Goal: Information Seeking & Learning: Check status

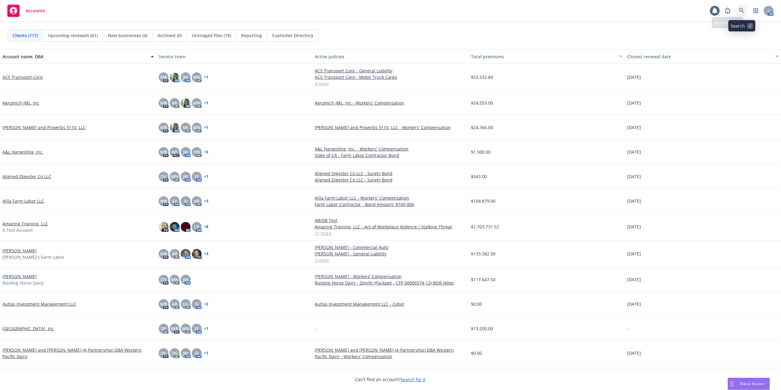
click at [742, 12] on icon at bounding box center [742, 11] width 6 height 6
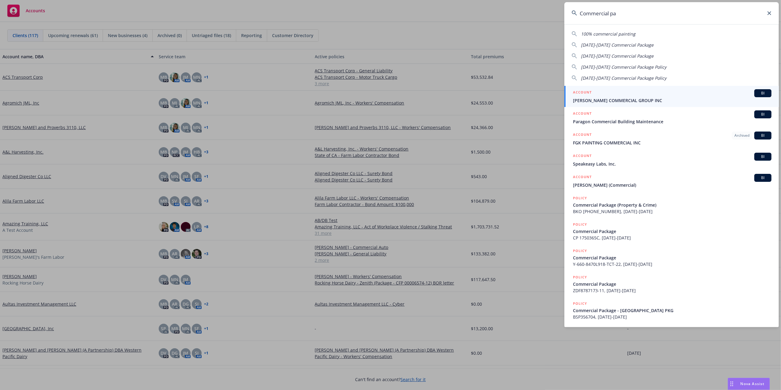
drag, startPoint x: 626, startPoint y: 14, endPoint x: 578, endPoint y: 6, distance: 48.6
click at [578, 6] on input "Commercial pa" at bounding box center [672, 13] width 215 height 22
type input "Commercial pa"
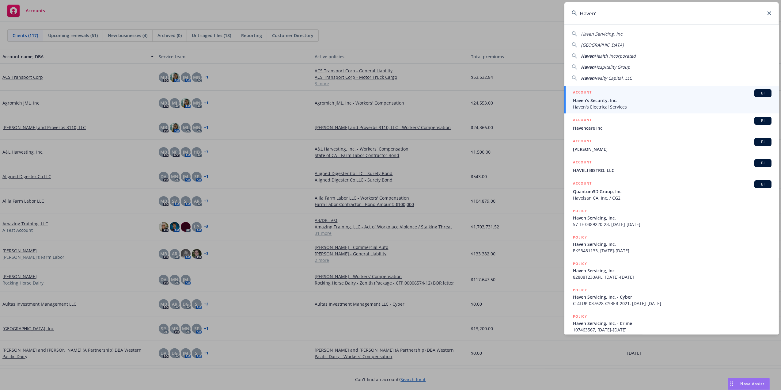
type input "Haven'"
click at [589, 99] on span "Haven's Security, Inc." at bounding box center [672, 100] width 199 height 6
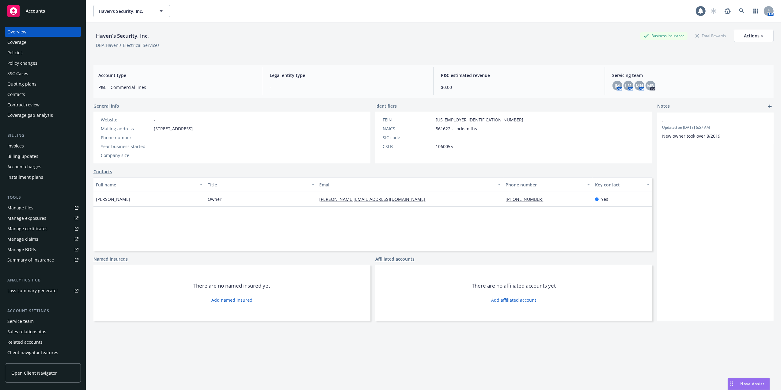
click at [20, 70] on div "SSC Cases" at bounding box center [17, 74] width 21 height 10
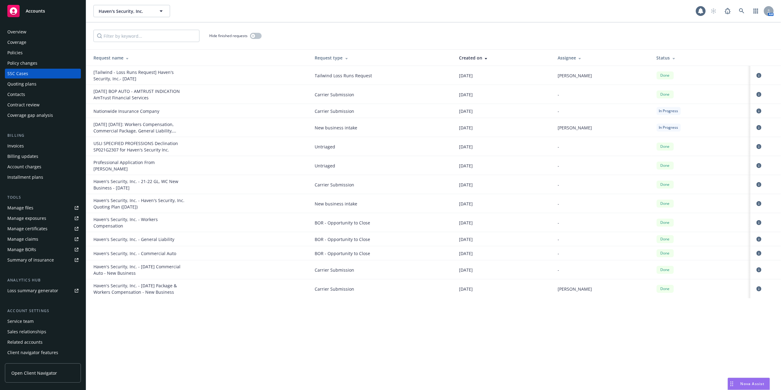
drag, startPoint x: 18, startPoint y: 53, endPoint x: 23, endPoint y: 58, distance: 6.8
click at [18, 53] on div "Policies" at bounding box center [14, 53] width 15 height 10
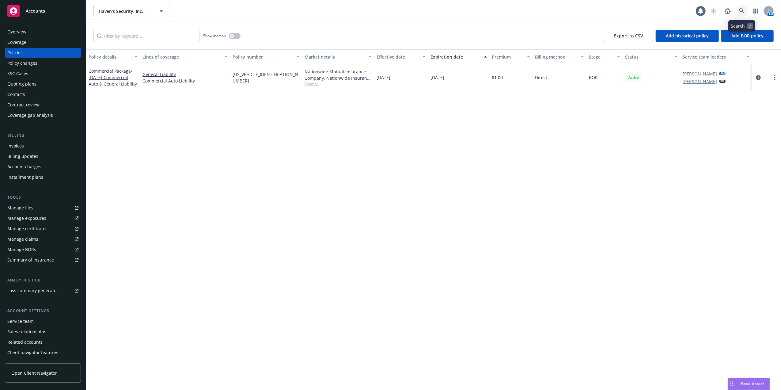
click at [741, 9] on icon at bounding box center [741, 10] width 5 height 5
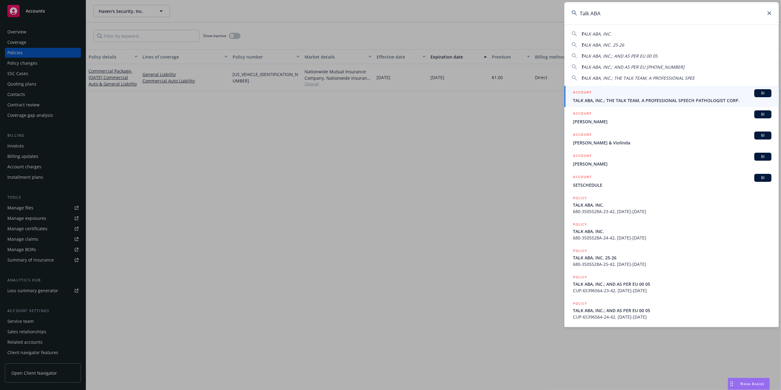
type input "Talk ABA"
click at [579, 100] on span "TALK ABA, INC.; THE TALK TEAM, A PROFESSIONAL SPEECH PATHOLOGIST CORP." at bounding box center [672, 100] width 199 height 6
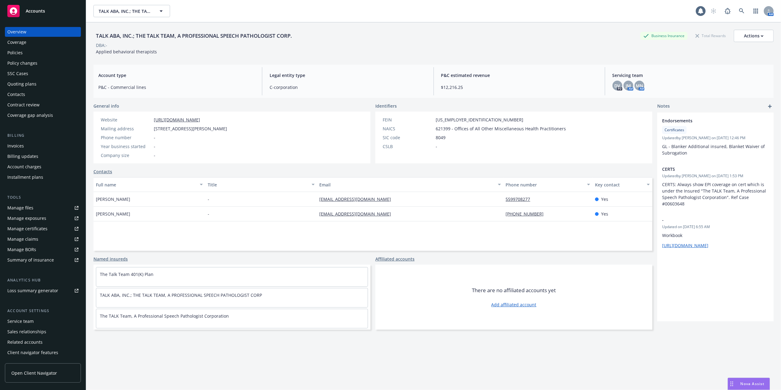
click at [21, 84] on div "Quoting plans" at bounding box center [21, 84] width 29 height 10
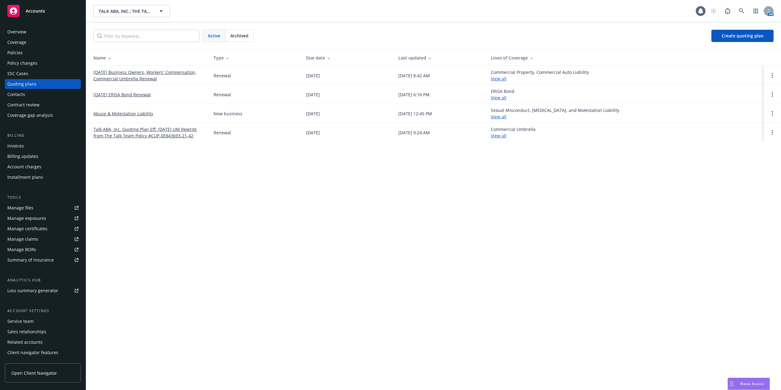
click at [122, 75] on link "[DATE] Business Owners, Workers' Compensation, Commercial Umbrella Renewal" at bounding box center [148, 75] width 110 height 13
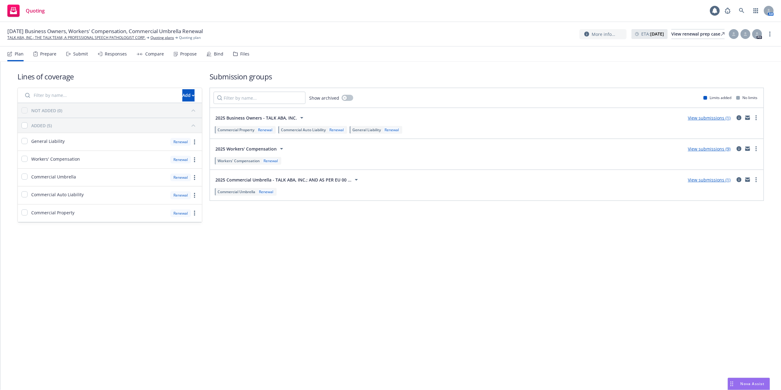
click at [716, 148] on link "View submissions (9)" at bounding box center [709, 149] width 43 height 6
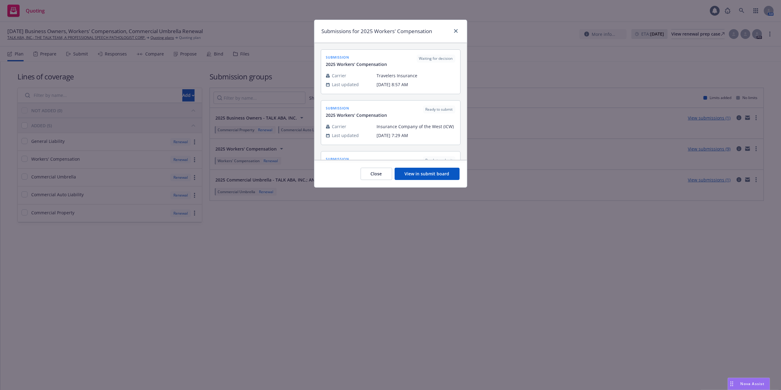
click at [427, 175] on button "View in submit board" at bounding box center [427, 174] width 65 height 12
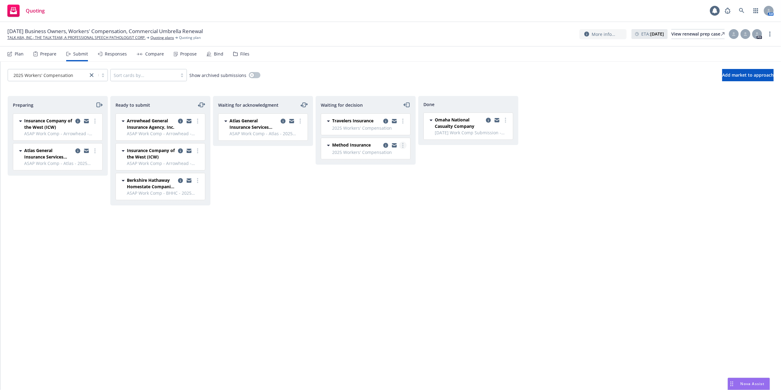
click at [402, 144] on circle "more" at bounding box center [402, 143] width 1 height 1
click at [370, 218] on span "Copy logging email" at bounding box center [372, 220] width 54 height 6
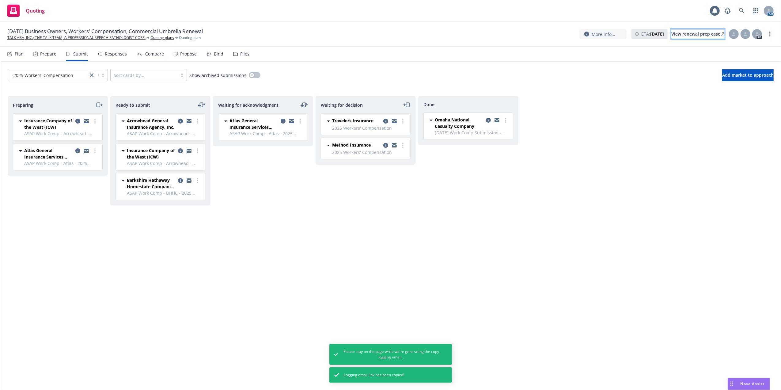
click at [672, 34] on div "View renewal prep case" at bounding box center [698, 33] width 53 height 9
